Goal: Task Accomplishment & Management: Use online tool/utility

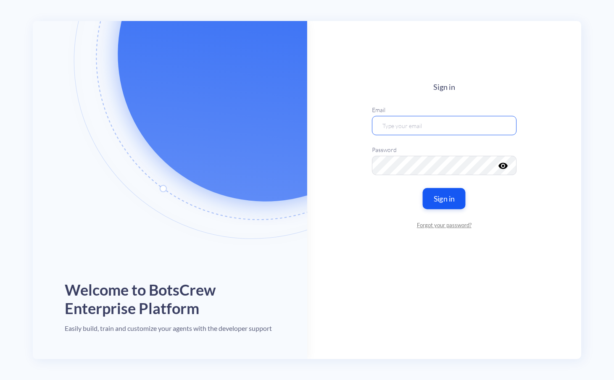
type input "[EMAIL_ADDRESS][DOMAIN_NAME]"
click at [441, 197] on button "Sign in" at bounding box center [444, 198] width 43 height 21
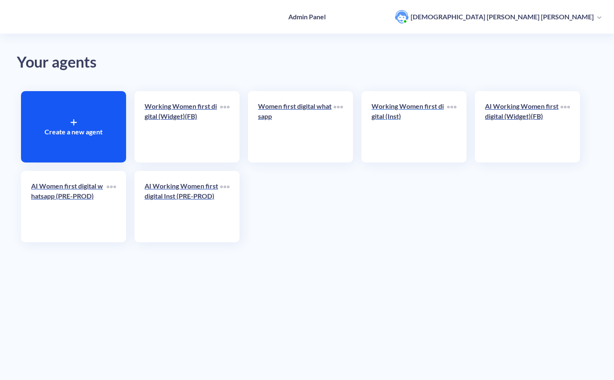
click at [410, 135] on link "Working Women first digital (Inst)" at bounding box center [409, 126] width 76 height 51
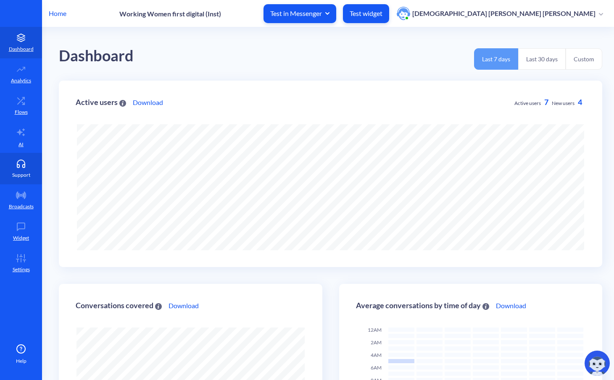
scroll to position [380, 614]
click at [16, 103] on icon at bounding box center [21, 101] width 17 height 8
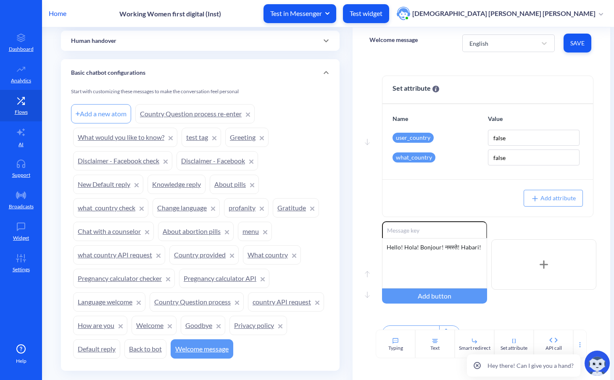
scroll to position [508, 0]
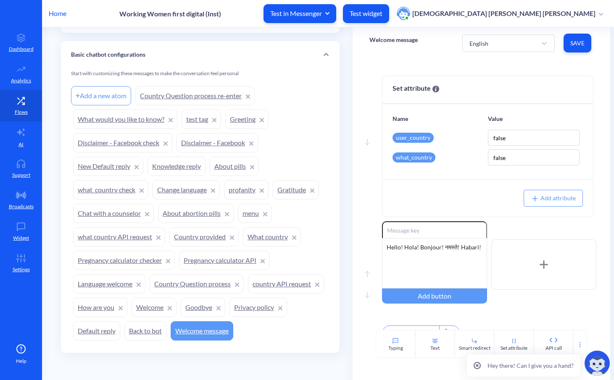
click at [197, 138] on link "Disclaimer - Facebook" at bounding box center [217, 142] width 82 height 19
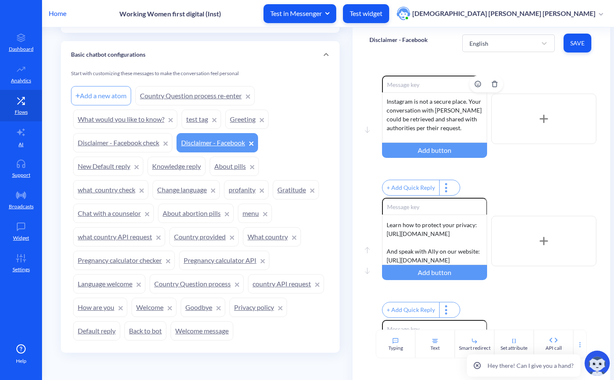
click at [453, 110] on div "Instagram is not a secure place. Your conversation with [PERSON_NAME] could be …" at bounding box center [434, 117] width 105 height 50
click at [454, 129] on div "Instagram is not a secure place. Your conversation with [PERSON_NAME] could be …" at bounding box center [434, 117] width 105 height 50
click at [454, 119] on icon at bounding box center [543, 119] width 7 height 0
click at [454, 160] on div "Enable reactions Instagram is not a secure place. Your conversation with [PERSO…" at bounding box center [494, 119] width 224 height 87
click at [454, 142] on div at bounding box center [543, 119] width 105 height 50
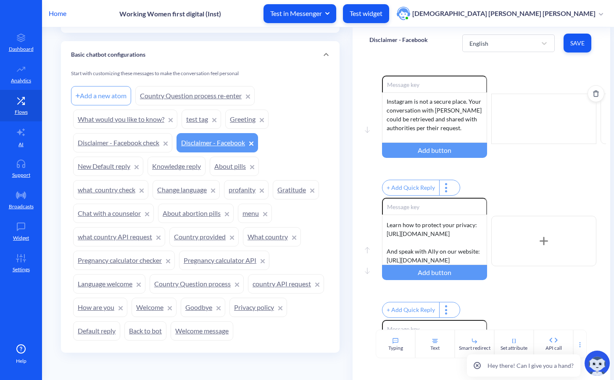
click at [454, 110] on div at bounding box center [543, 119] width 105 height 50
click at [454, 98] on button "Delete" at bounding box center [595, 93] width 17 height 17
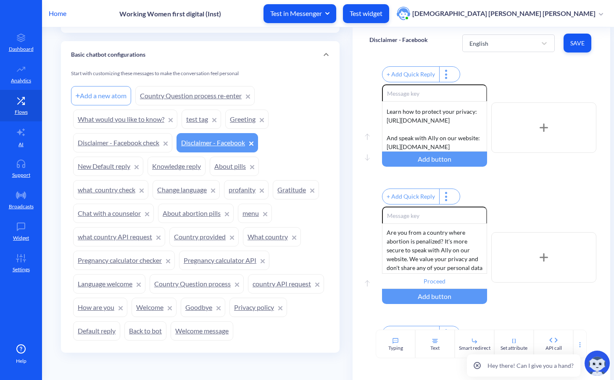
scroll to position [126, 0]
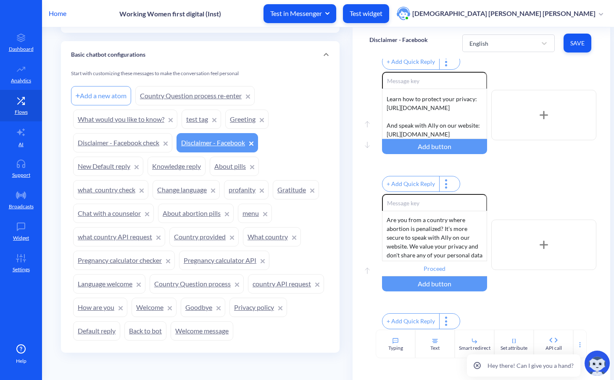
click at [404, 190] on div "+ Add Quick Reply" at bounding box center [410, 183] width 57 height 15
click at [454, 194] on div "+ Add Quick Reply" at bounding box center [489, 185] width 214 height 18
click at [454, 188] on img "Delete" at bounding box center [464, 182] width 13 height 13
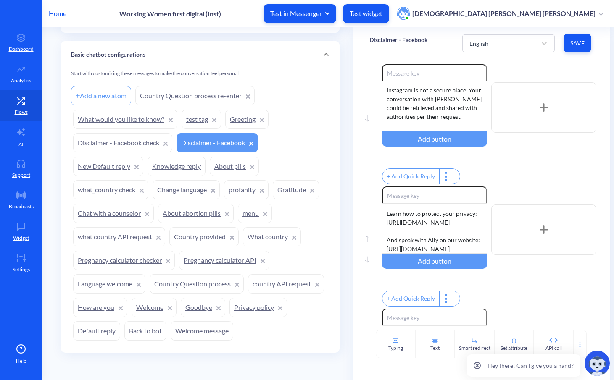
scroll to position [0, 0]
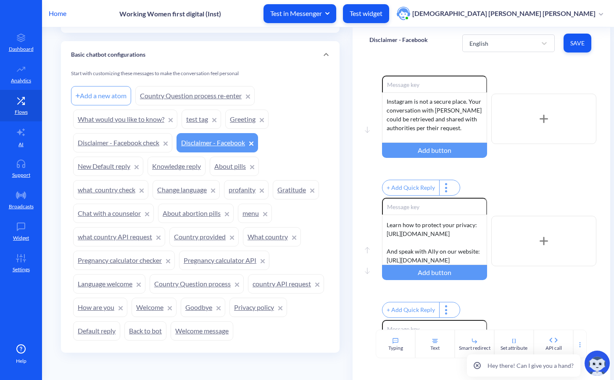
click at [454, 262] on icon at bounding box center [477, 366] width 6 height 6
click at [454, 262] on icon at bounding box center [579, 345] width 7 height 7
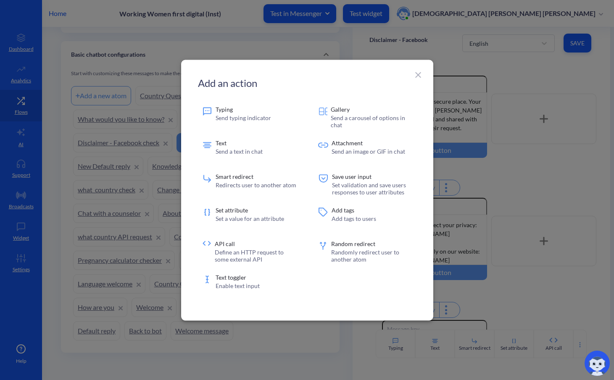
click at [454, 262] on div at bounding box center [307, 190] width 614 height 380
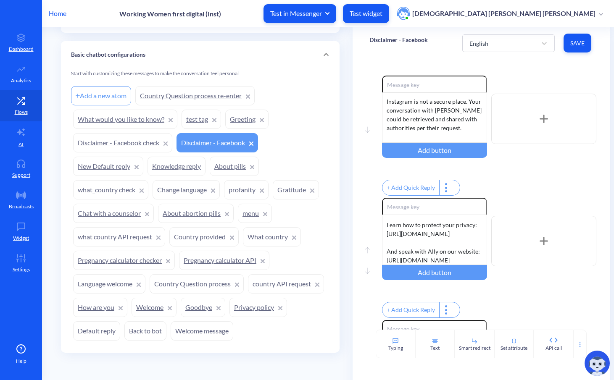
click at [446, 189] on div at bounding box center [446, 187] width 15 height 15
click at [454, 186] on div at bounding box center [307, 190] width 614 height 380
drag, startPoint x: 426, startPoint y: 111, endPoint x: 399, endPoint y: 126, distance: 31.2
click at [399, 126] on div "Instagram is not a secure place. Your conversation with [PERSON_NAME] could be …" at bounding box center [434, 117] width 105 height 50
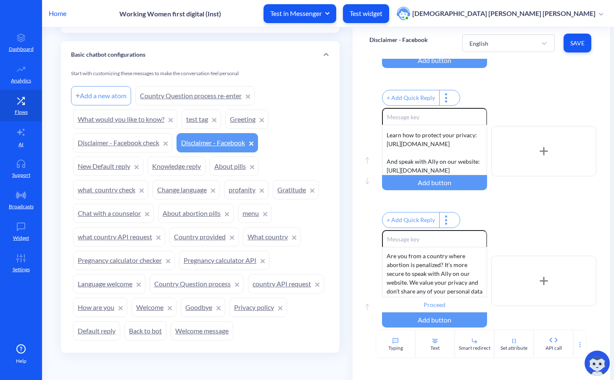
scroll to position [144, 0]
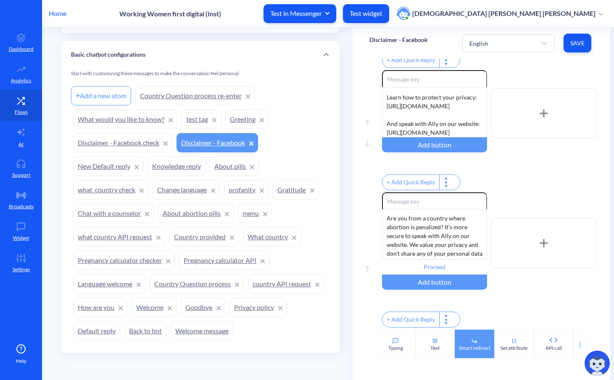
click at [454, 262] on div "Smart redirect" at bounding box center [475, 349] width 32 height 8
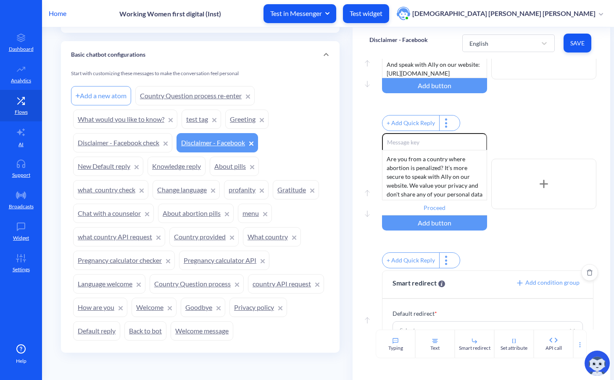
scroll to position [227, 0]
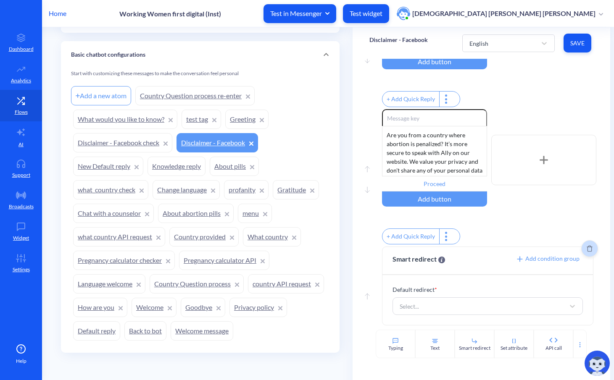
click at [454, 247] on icon "Delete" at bounding box center [590, 248] width 6 height 7
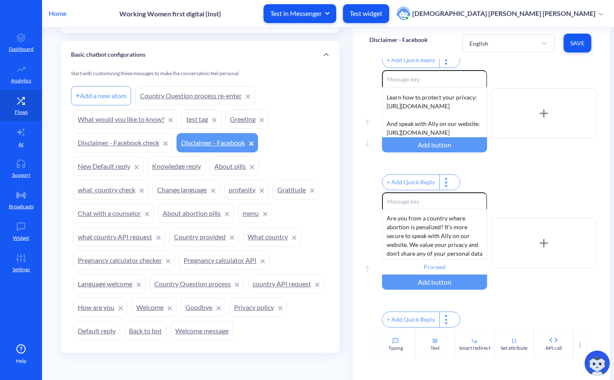
scroll to position [144, 0]
click at [454, 262] on div "Enable reactions Are you from a country where abortion is penalized? It’s more …" at bounding box center [489, 260] width 214 height 137
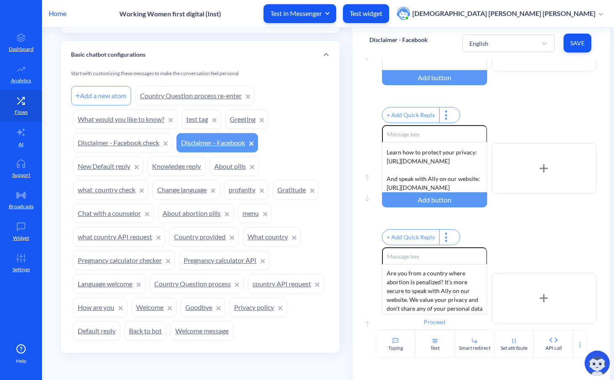
scroll to position [0, 0]
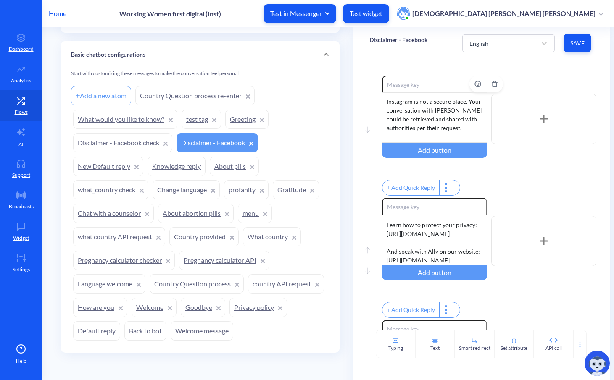
click at [454, 121] on div "Instagram is not a secure place. Your conversation with [PERSON_NAME] could be …" at bounding box center [434, 117] width 105 height 50
click at [442, 262] on div "Text" at bounding box center [434, 344] width 39 height 29
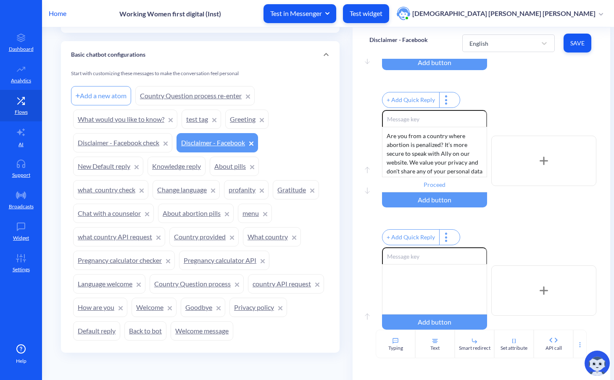
scroll to position [272, 0]
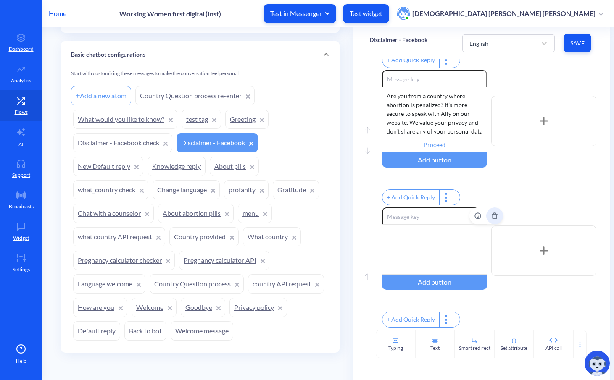
click at [454, 213] on icon "Delete" at bounding box center [494, 216] width 7 height 7
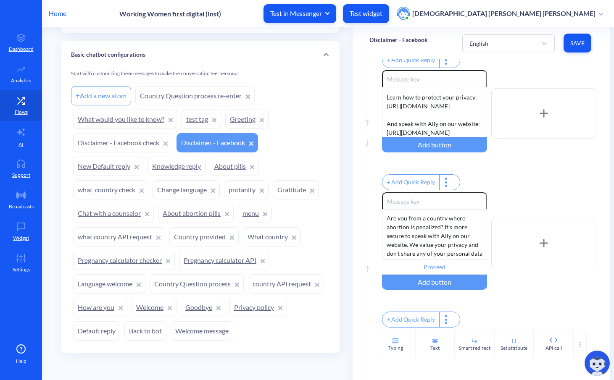
scroll to position [144, 0]
click at [454, 262] on icon at bounding box center [579, 345] width 7 height 7
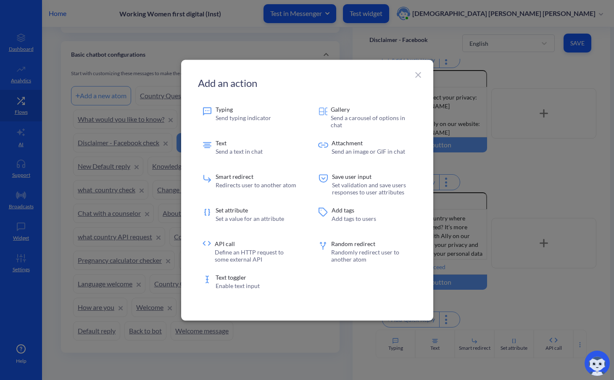
click at [454, 169] on div at bounding box center [307, 190] width 614 height 380
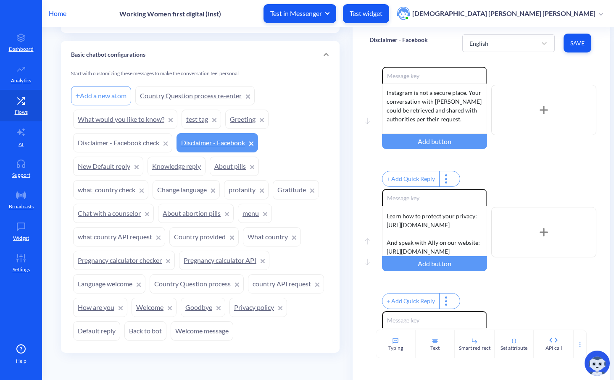
scroll to position [0, 0]
